Goal: Check status

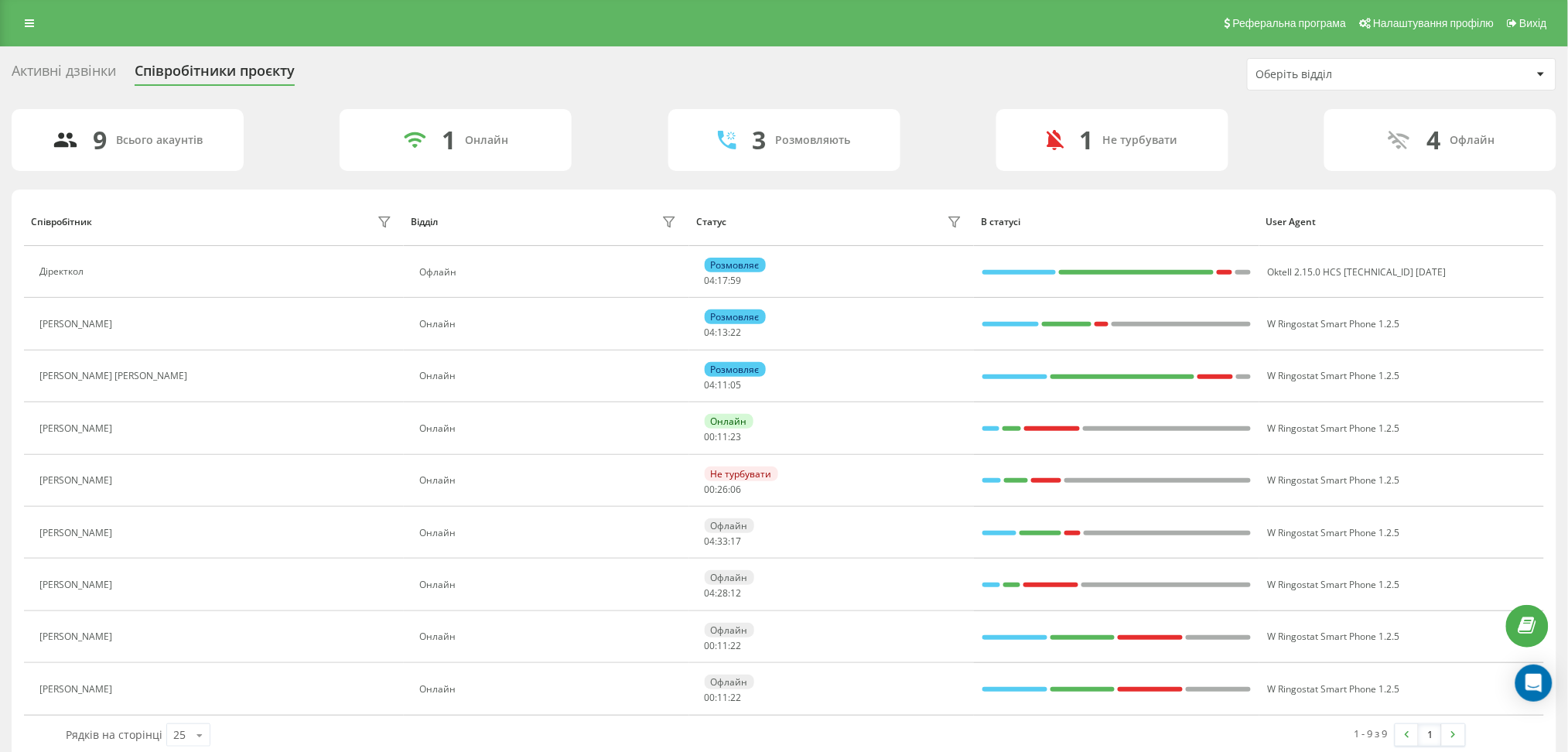
click at [53, 69] on div "Активні дзвінки" at bounding box center [64, 75] width 105 height 24
